Goal: Task Accomplishment & Management: Manage account settings

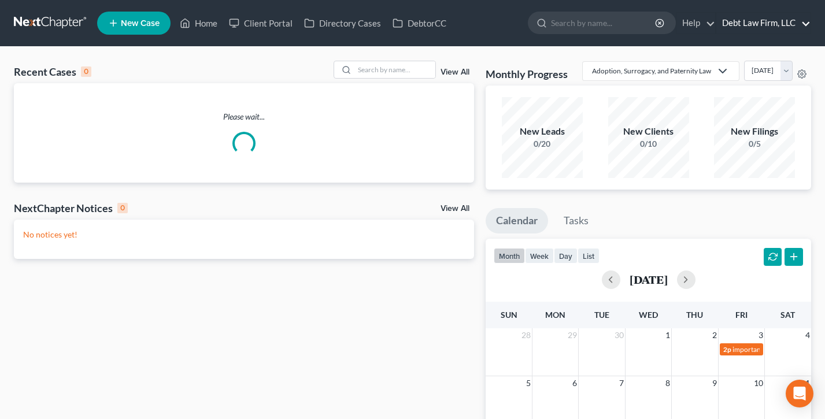
click at [766, 17] on link "Debt Law Firm, LLC" at bounding box center [763, 23] width 94 height 21
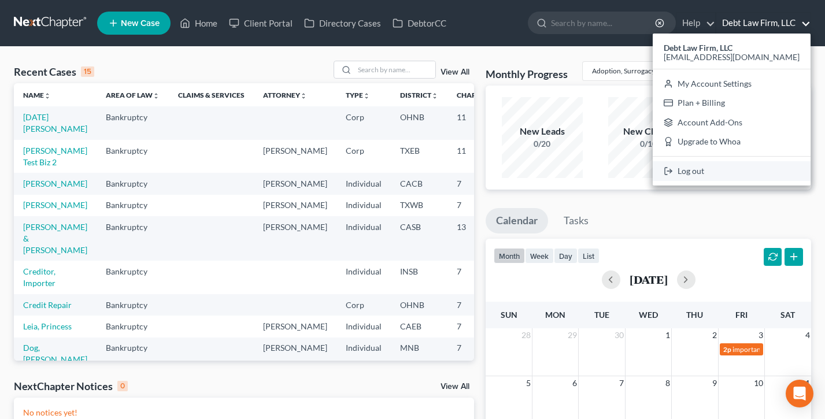
click at [748, 169] on link "Log out" at bounding box center [732, 171] width 158 height 20
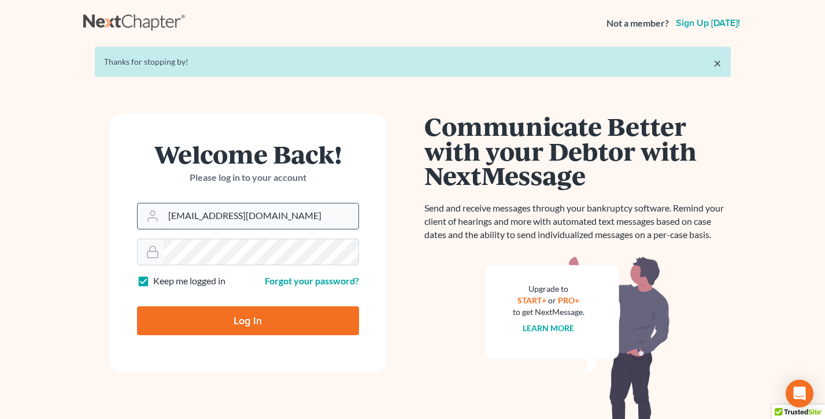
click at [274, 214] on input "[EMAIL_ADDRESS][DOMAIN_NAME]" at bounding box center [261, 215] width 195 height 25
type input "tim@nextchapterbk.com"
click at [253, 323] on input "Log In" at bounding box center [248, 320] width 222 height 29
type input "Thinking..."
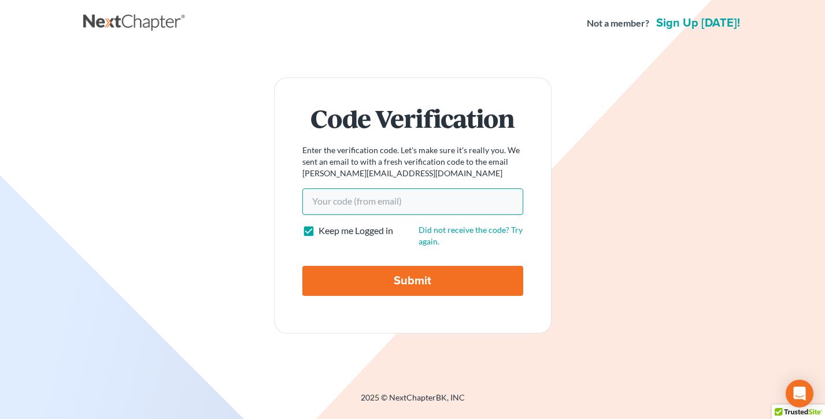
click at [387, 200] on input "Your code(from email)" at bounding box center [412, 201] width 221 height 27
paste input "15e442"
type input "15e442"
click at [302, 266] on input "Submit" at bounding box center [412, 281] width 221 height 30
type input "Thinking..."
